Goal: Task Accomplishment & Management: Complete application form

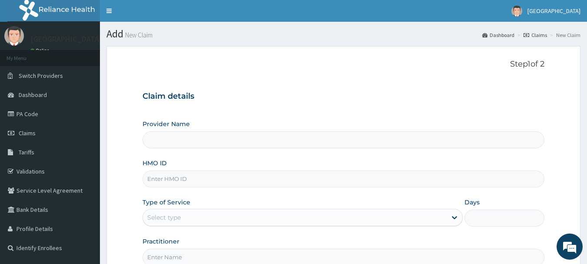
click at [197, 184] on input "HMO ID" at bounding box center [344, 178] width 402 height 17
type input "CHL/10995/A"
click at [192, 220] on div "Select type" at bounding box center [295, 217] width 304 height 14
click at [259, 215] on div "Select type" at bounding box center [295, 217] width 304 height 14
click at [260, 216] on div "Select type" at bounding box center [295, 217] width 304 height 14
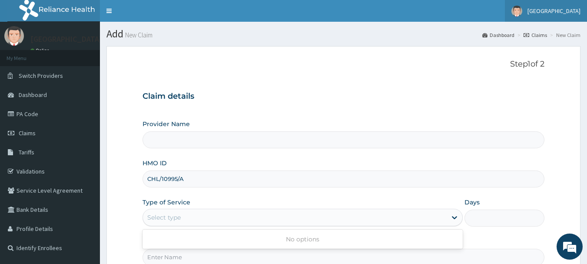
click at [568, 10] on span "[GEOGRAPHIC_DATA]" at bounding box center [553, 11] width 53 height 8
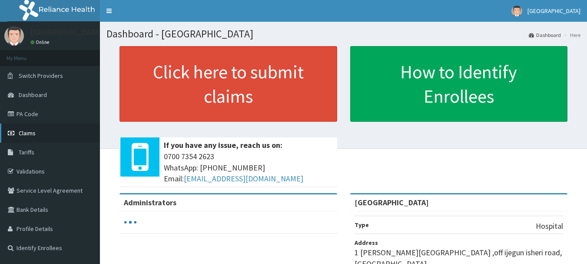
click at [28, 138] on link "Claims" at bounding box center [50, 132] width 100 height 19
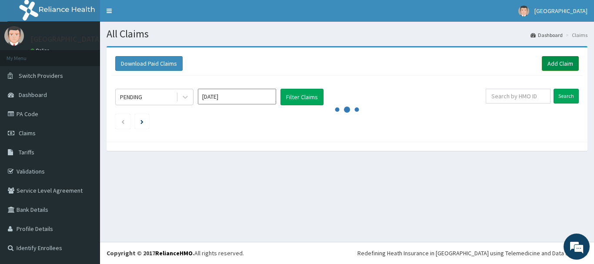
click at [563, 67] on link "Add Claim" at bounding box center [559, 63] width 37 height 15
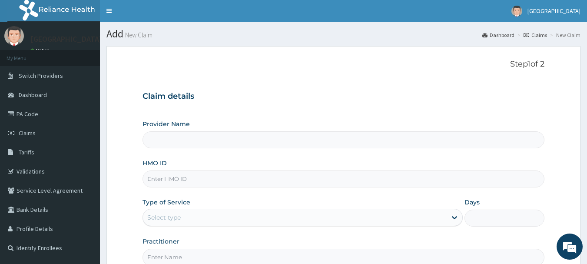
click at [212, 182] on input "HMO ID" at bounding box center [344, 178] width 402 height 17
type input "CHL"
type input "[GEOGRAPHIC_DATA]"
type input "CHL/10995/A"
click at [267, 227] on div "Provider Name Davestar Hospital HMO ID CHL/10995/A Type of Service Select type …" at bounding box center [344, 192] width 402 height 146
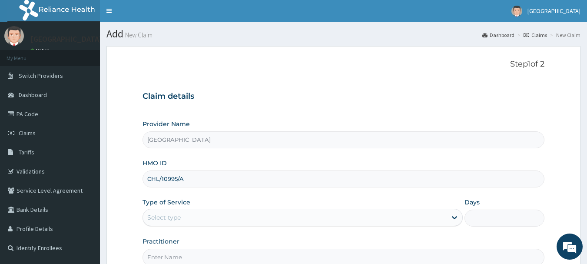
click at [258, 218] on div "Select type" at bounding box center [295, 217] width 304 height 14
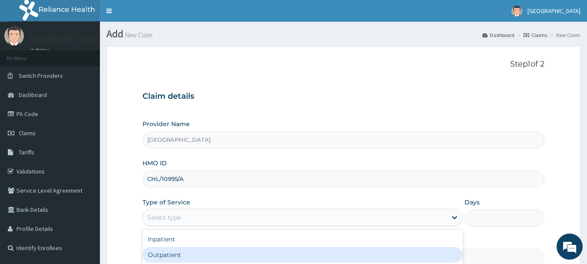
click at [236, 252] on div "Outpatient" at bounding box center [303, 255] width 320 height 16
type input "1"
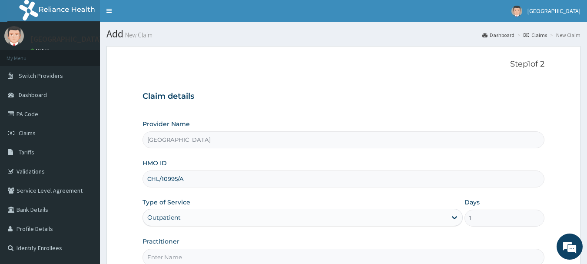
click at [236, 252] on input "Practitioner" at bounding box center [344, 257] width 402 height 17
type input "AKINOLA"
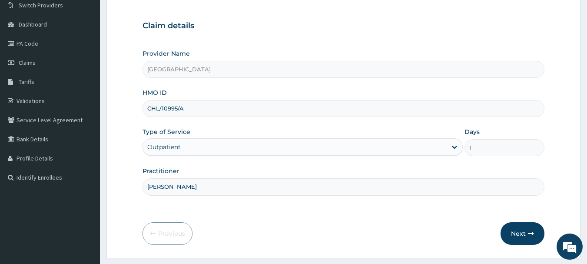
scroll to position [76, 0]
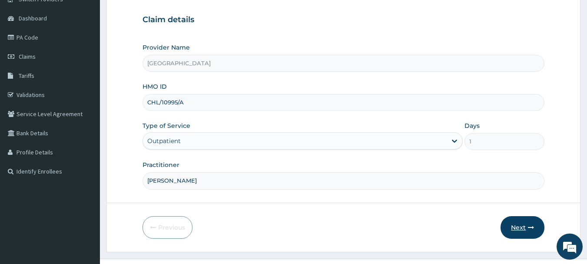
click at [524, 227] on button "Next" at bounding box center [523, 227] width 44 height 23
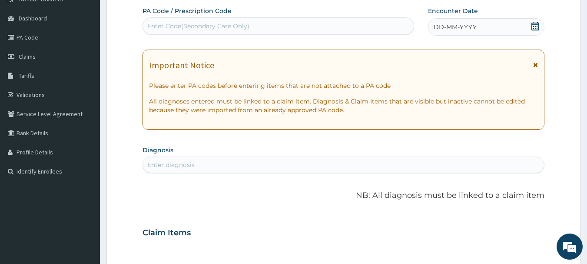
click at [377, 19] on div "Enter Code(Secondary Care Only)" at bounding box center [278, 26] width 271 height 14
paste input "PA/537129"
type input "PA/537129"
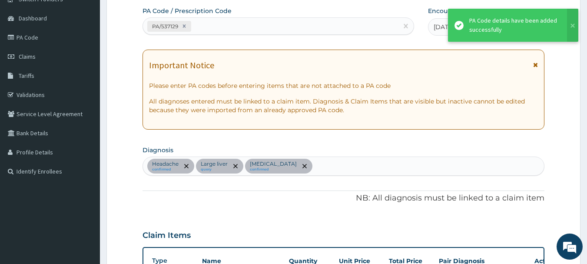
scroll to position [359, 0]
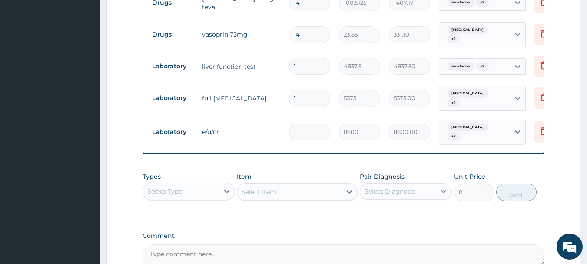
click at [294, 178] on div "Types Select Type Item Select Item Pair Diagnosis Select Diagnosis Unit Price 0…" at bounding box center [344, 186] width 402 height 37
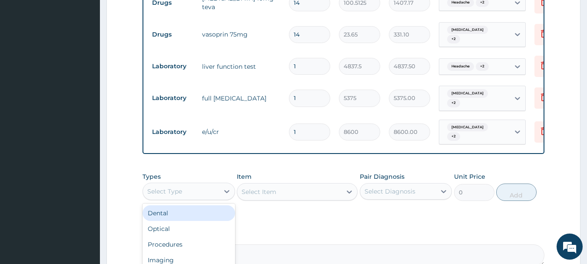
click at [216, 198] on div "Select Type" at bounding box center [181, 191] width 76 height 14
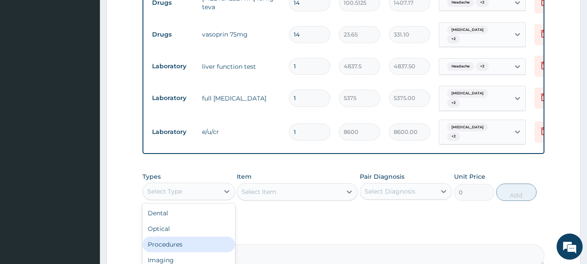
click at [196, 247] on div "Procedures" at bounding box center [189, 244] width 93 height 16
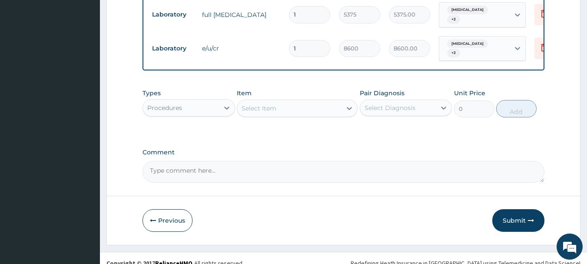
scroll to position [455, 0]
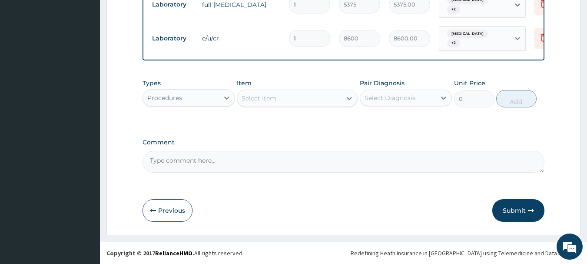
click at [278, 96] on div "Select Item" at bounding box center [289, 98] width 104 height 14
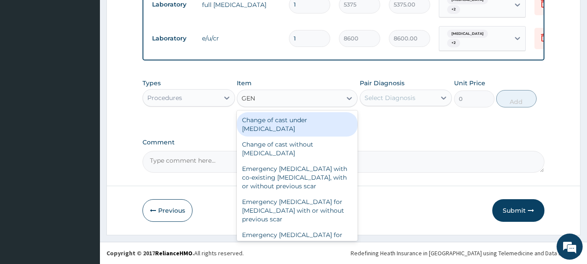
type input "GENE"
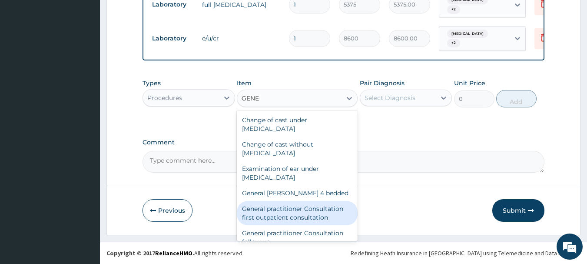
click at [292, 223] on div "General practitioner Consultation first outpatient consultation" at bounding box center [297, 213] width 121 height 24
type input "3547.5"
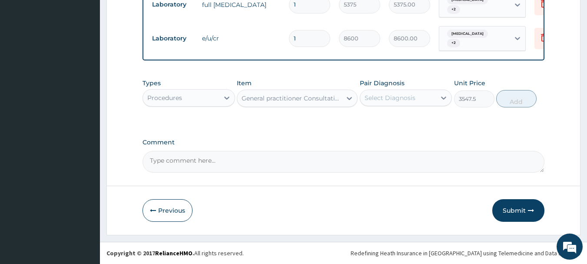
click at [417, 100] on div "Select Diagnosis" at bounding box center [398, 98] width 76 height 14
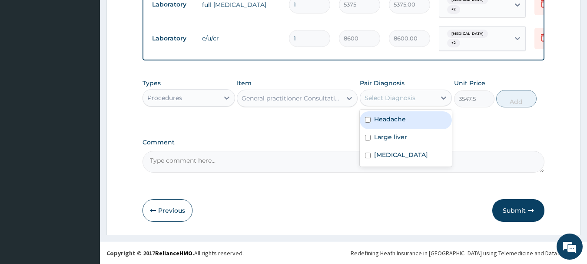
click at [415, 123] on div "Headache" at bounding box center [406, 120] width 93 height 18
checkbox input "true"
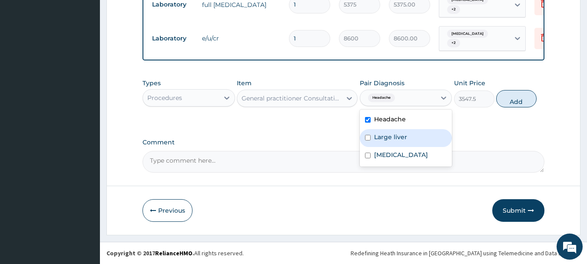
click at [412, 142] on div "Large liver" at bounding box center [406, 138] width 93 height 18
checkbox input "true"
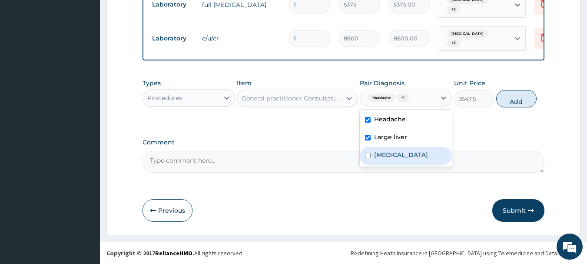
click at [410, 159] on label "Essential hypertension" at bounding box center [401, 154] width 54 height 9
checkbox input "true"
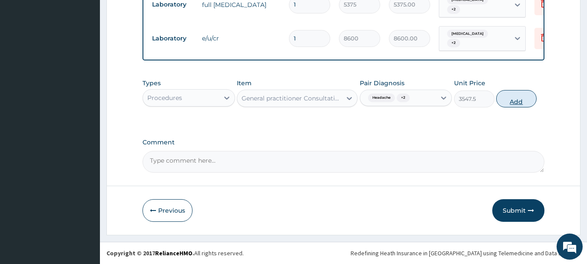
click at [521, 107] on button "Add" at bounding box center [516, 98] width 40 height 17
type input "0"
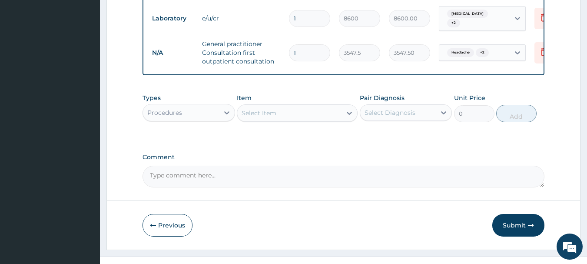
scroll to position [487, 0]
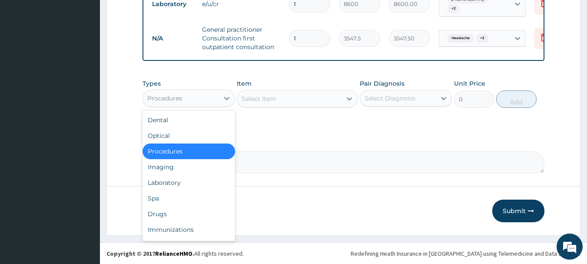
click at [190, 102] on div "Procedures" at bounding box center [181, 98] width 76 height 14
click at [188, 222] on div "Drugs" at bounding box center [189, 214] width 93 height 16
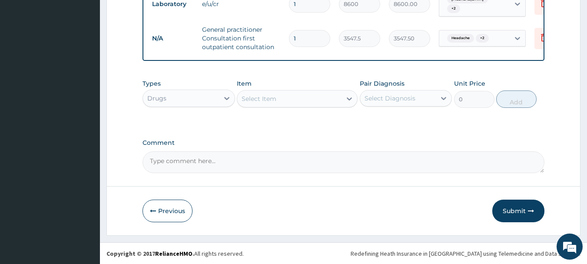
click at [302, 105] on div "Select Item" at bounding box center [289, 99] width 104 height 14
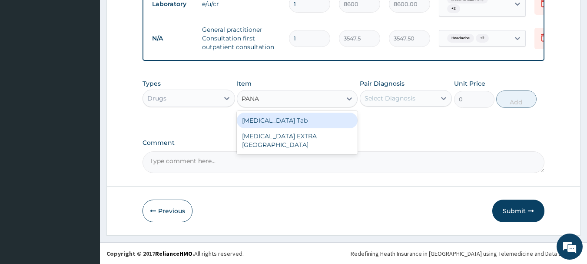
type input "PANAD"
click at [309, 127] on div "PANADOL Tab" at bounding box center [297, 121] width 121 height 16
type input "49.665"
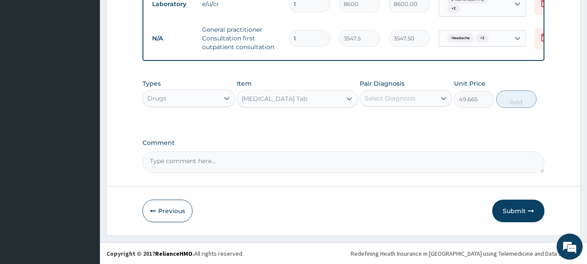
click at [399, 105] on div "Select Diagnosis" at bounding box center [398, 98] width 76 height 14
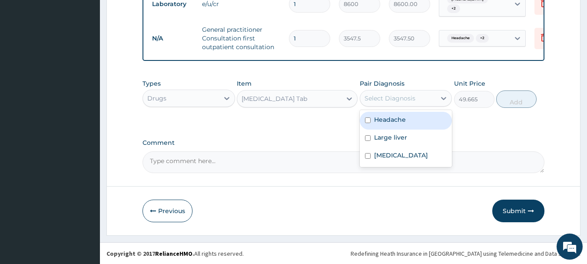
click at [405, 124] on label "Headache" at bounding box center [390, 119] width 32 height 9
checkbox input "true"
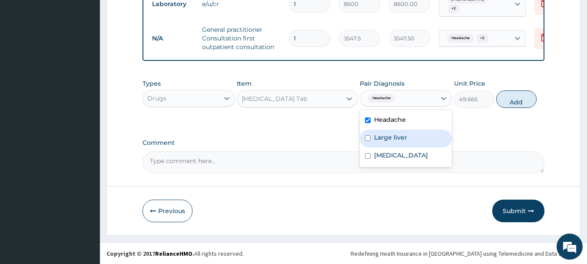
drag, startPoint x: 410, startPoint y: 143, endPoint x: 410, endPoint y: 156, distance: 13.0
click at [410, 144] on div "Large liver" at bounding box center [406, 138] width 93 height 18
checkbox input "true"
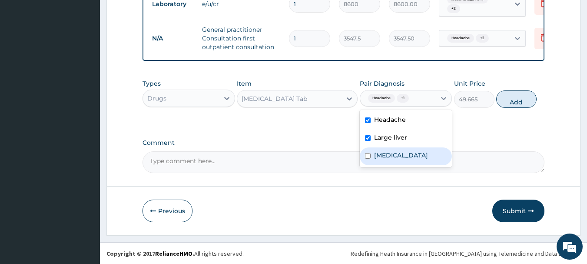
click at [411, 159] on label "Essential hypertension" at bounding box center [401, 155] width 54 height 9
checkbox input "true"
click at [530, 104] on button "Add" at bounding box center [516, 98] width 40 height 17
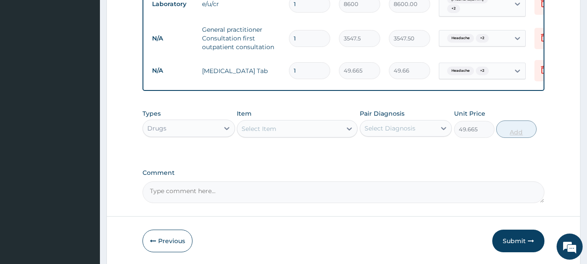
type input "0"
type input "18"
type input "893.97"
type input "18"
click at [507, 247] on button "Submit" at bounding box center [518, 240] width 52 height 23
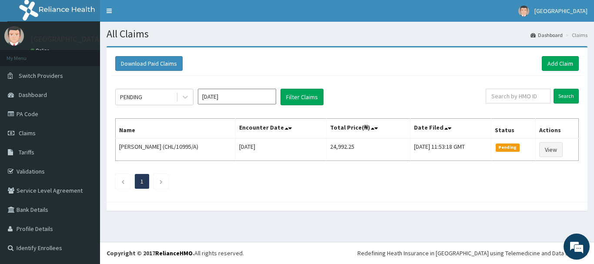
click at [428, 74] on div "Download Paid Claims Add Claim" at bounding box center [347, 64] width 472 height 24
